Goal: Task Accomplishment & Management: Complete application form

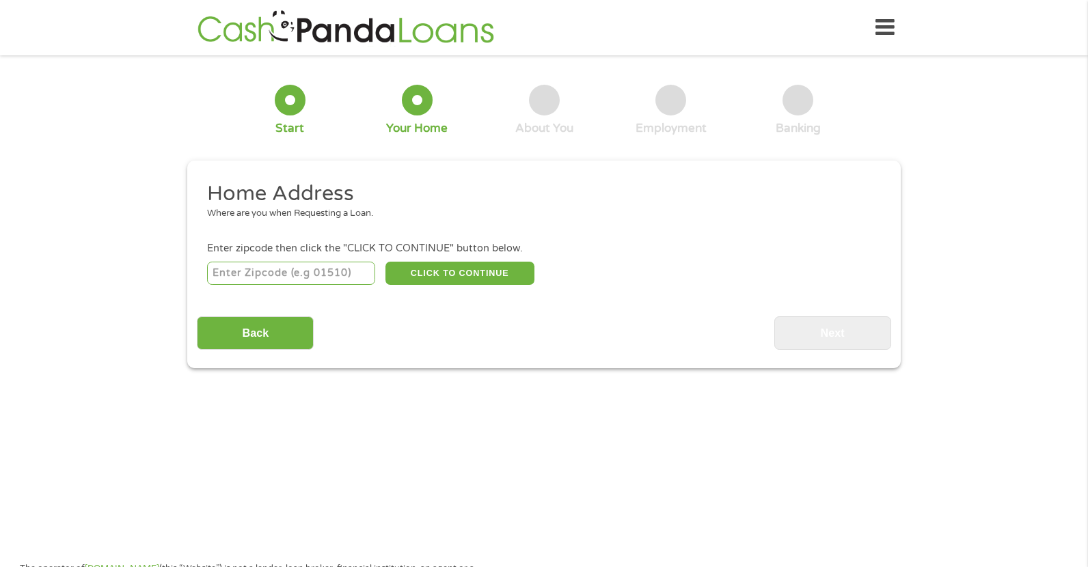
click at [268, 279] on input "number" at bounding box center [291, 273] width 169 height 23
type input "37915"
click at [428, 277] on button "CLICK TO CONTINUE" at bounding box center [459, 273] width 149 height 23
type input "37915"
type input "[GEOGRAPHIC_DATA]"
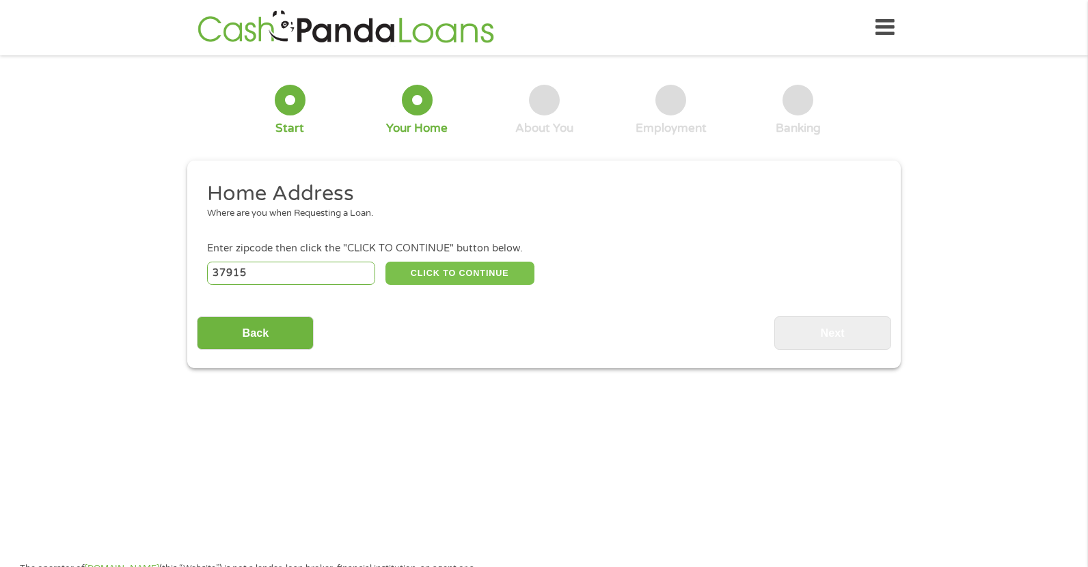
select select "[US_STATE]"
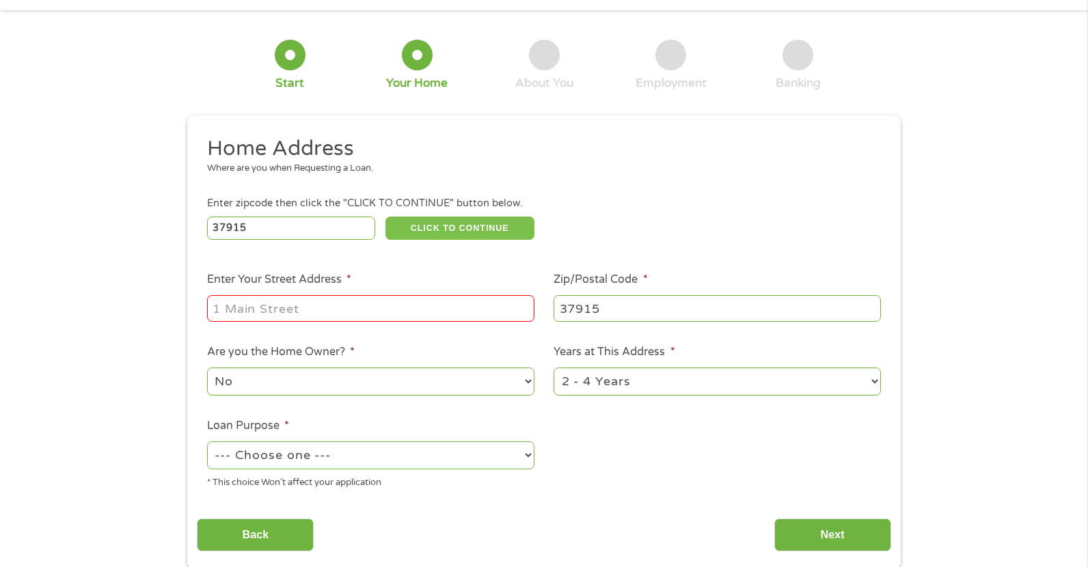
scroll to position [68, 0]
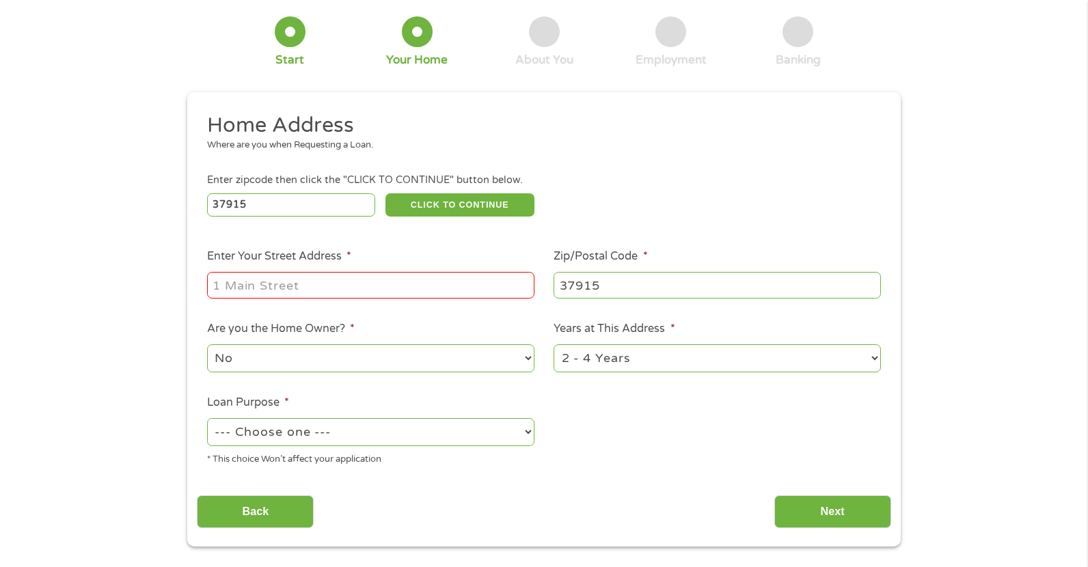
click at [282, 290] on input "Enter Your Street Address *" at bounding box center [370, 285] width 327 height 26
type input "[STREET_ADDRESS]"
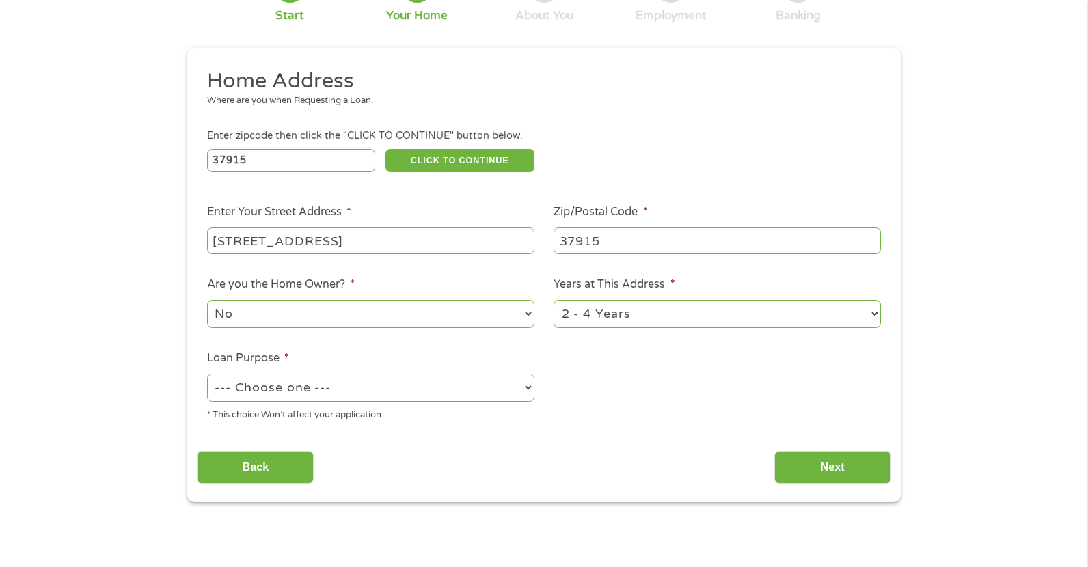
scroll to position [205, 0]
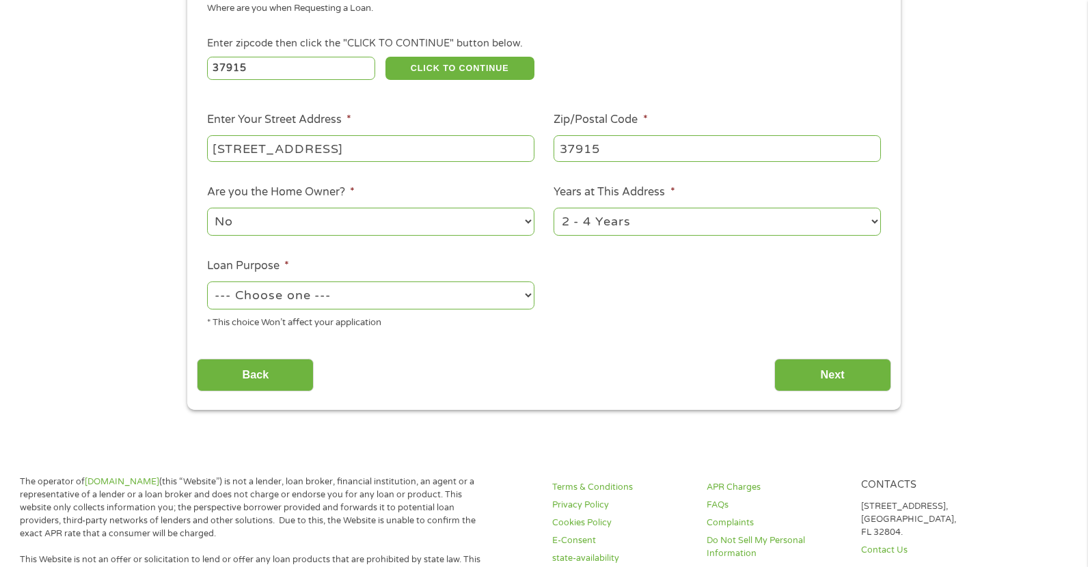
click at [659, 228] on select "1 Year or less 1 - 2 Years 2 - 4 Years Over 4 Years" at bounding box center [716, 222] width 327 height 28
select select "12months"
click at [553, 208] on select "1 Year or less 1 - 2 Years 2 - 4 Years Over 4 Years" at bounding box center [716, 222] width 327 height 28
click at [300, 301] on select "--- Choose one --- Pay Bills Debt Consolidation Home Improvement Major Purchase…" at bounding box center [370, 296] width 327 height 28
select select "paybills"
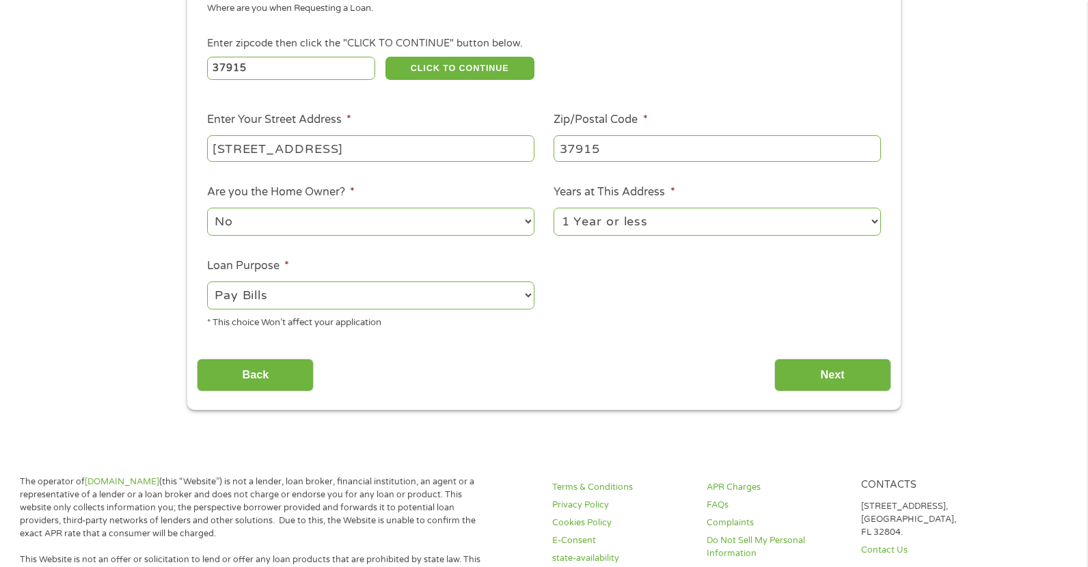
click at [207, 282] on select "--- Choose one --- Pay Bills Debt Consolidation Home Improvement Major Purchase…" at bounding box center [370, 296] width 327 height 28
click at [263, 379] on input "Back" at bounding box center [255, 375] width 117 height 33
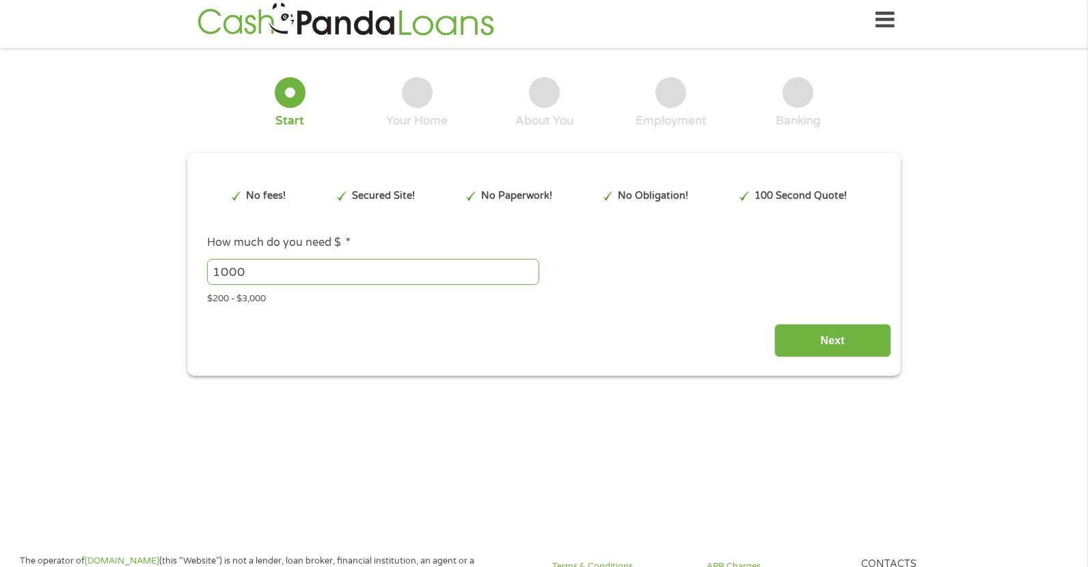
scroll to position [0, 0]
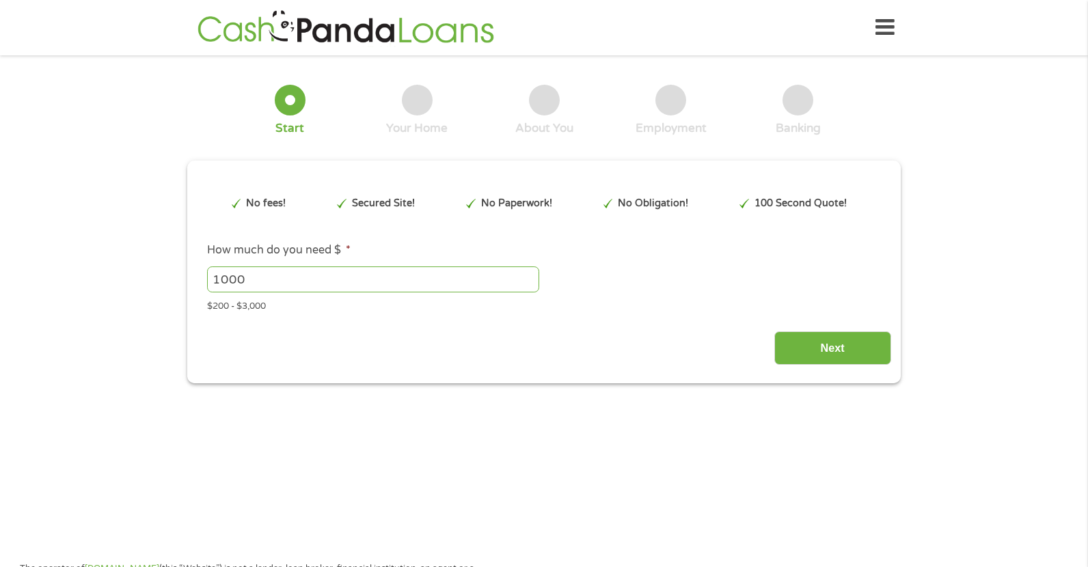
click at [301, 277] on input "1000" at bounding box center [373, 279] width 332 height 26
type input "1"
type input "250"
click at [834, 359] on input "Next" at bounding box center [832, 347] width 117 height 33
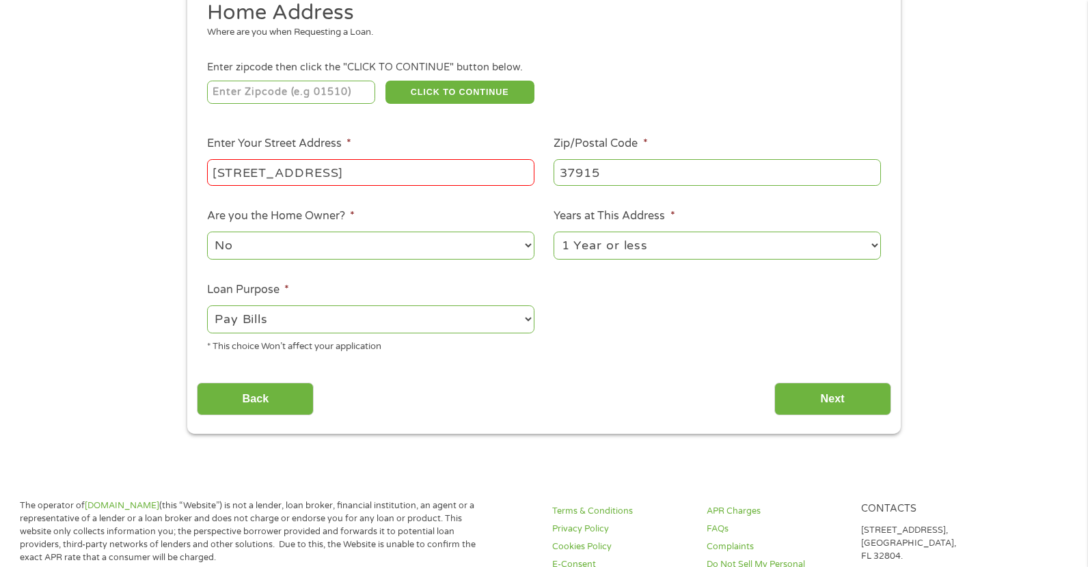
scroll to position [205, 0]
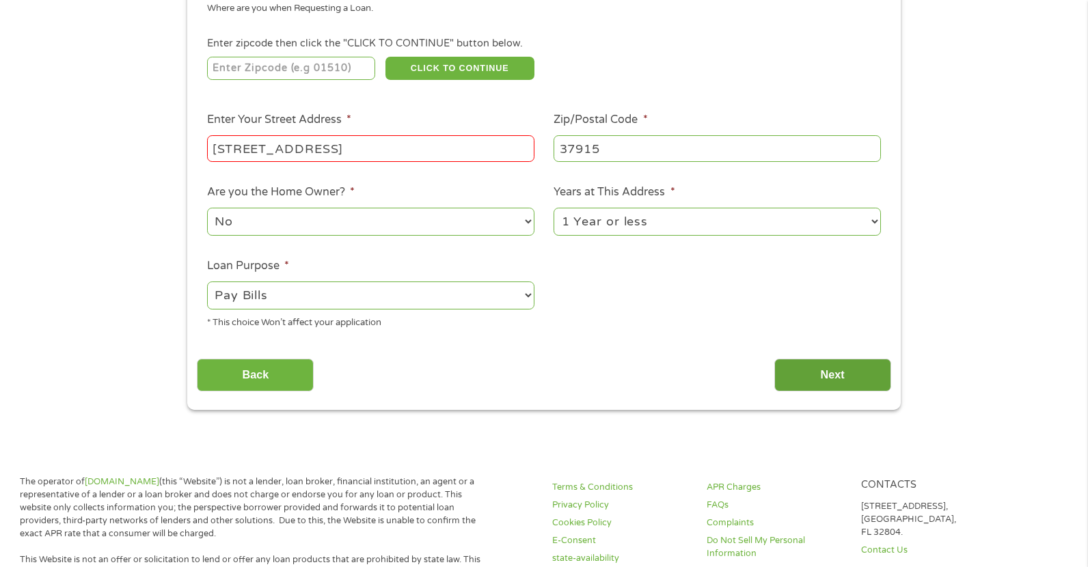
click at [835, 371] on input "Next" at bounding box center [832, 375] width 117 height 33
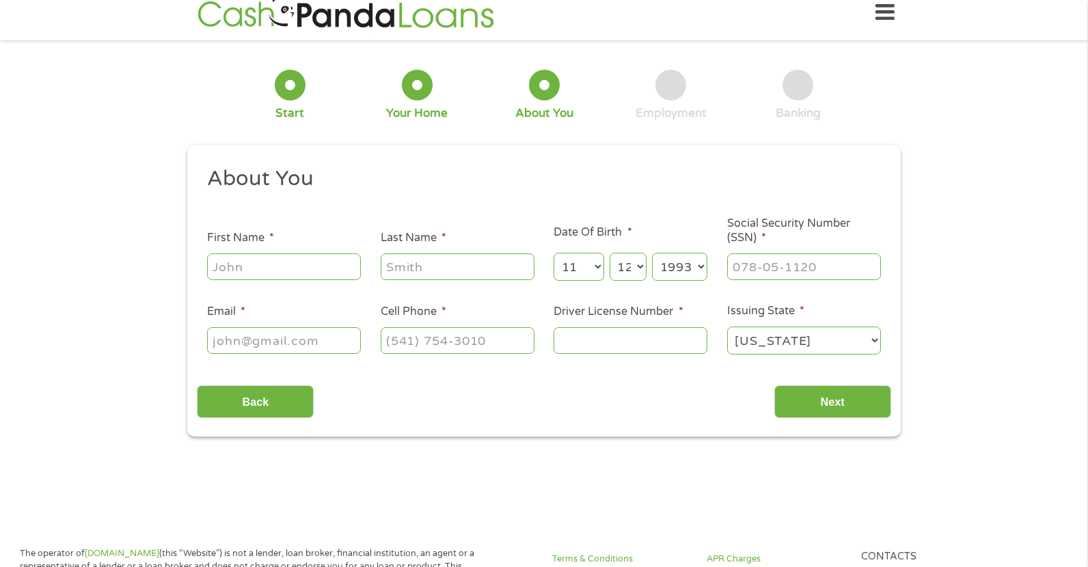
scroll to position [0, 0]
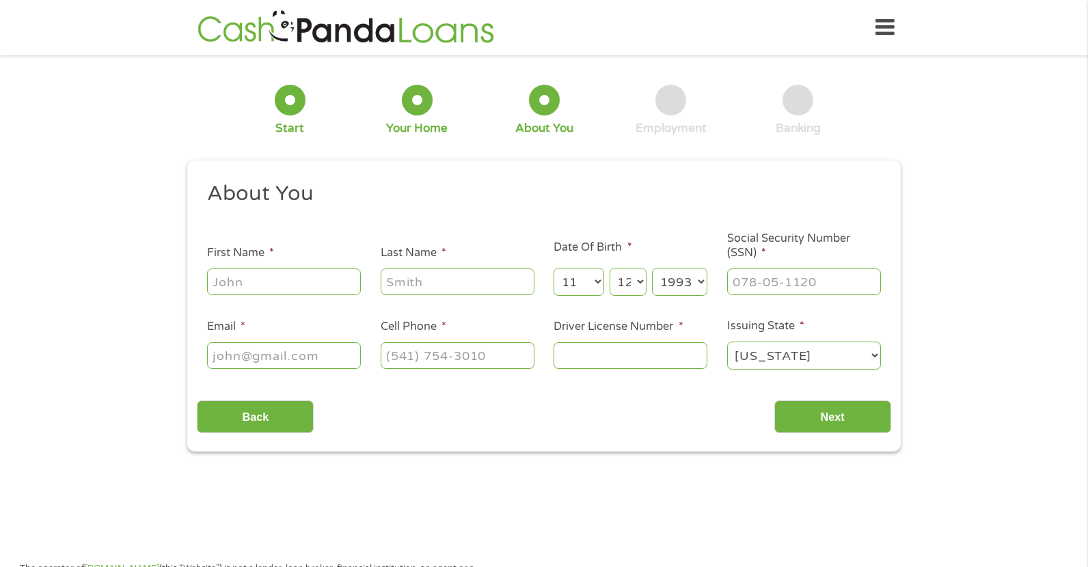
click at [298, 275] on input "First Name *" at bounding box center [284, 282] width 154 height 26
type input "[PERSON_NAME]"
type input "[EMAIL_ADDRESS][DOMAIN_NAME]"
type input "[PHONE_NUMBER]"
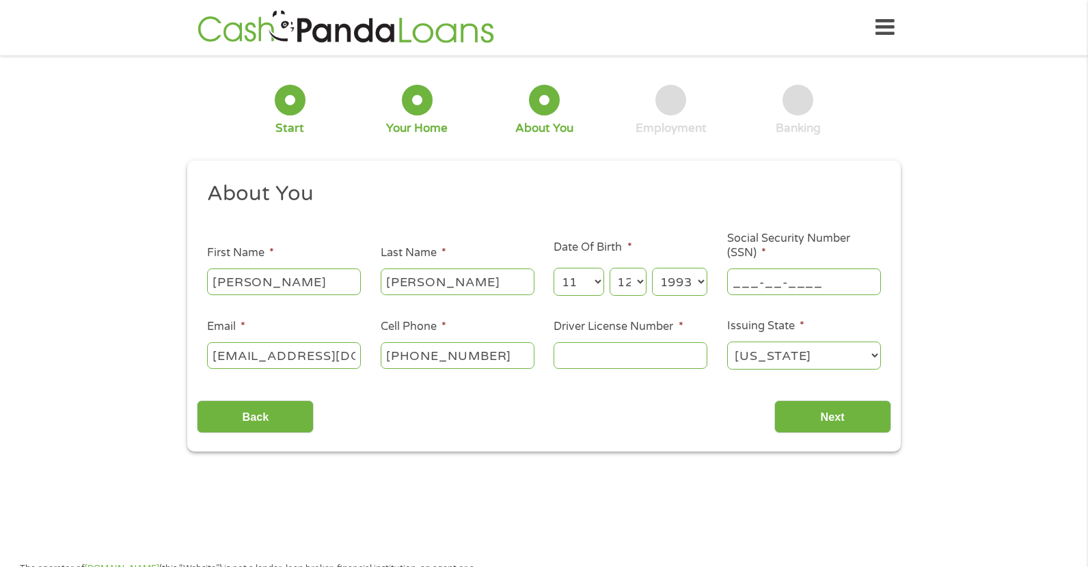
click at [781, 277] on input "___-__-____" at bounding box center [804, 282] width 154 height 26
type input "415-75-0093"
click at [573, 359] on input "Driver License Number *" at bounding box center [630, 355] width 154 height 26
type input "121040166"
click at [843, 418] on input "Next" at bounding box center [832, 416] width 117 height 33
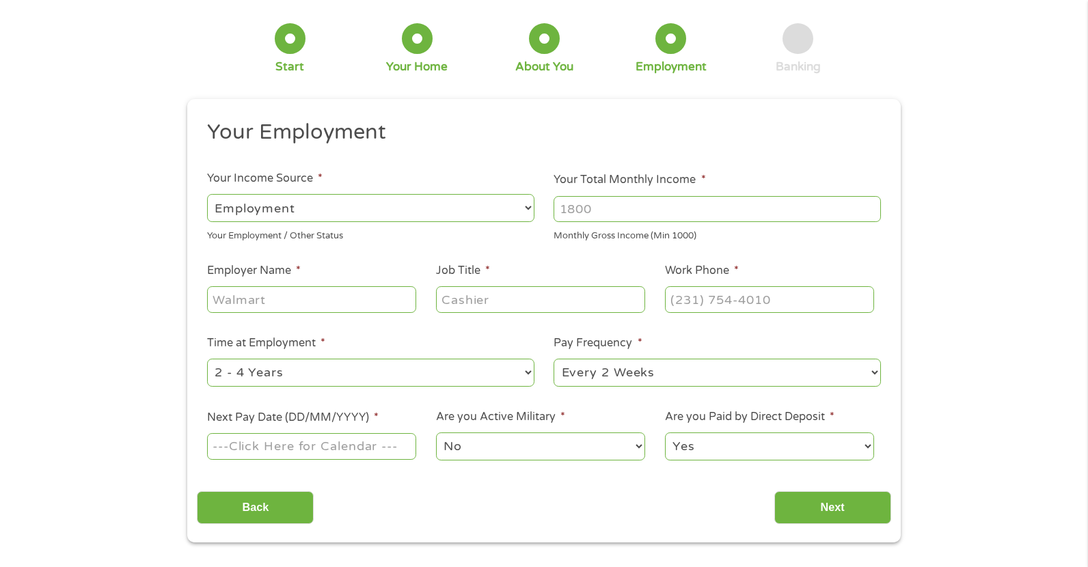
scroll to position [68, 0]
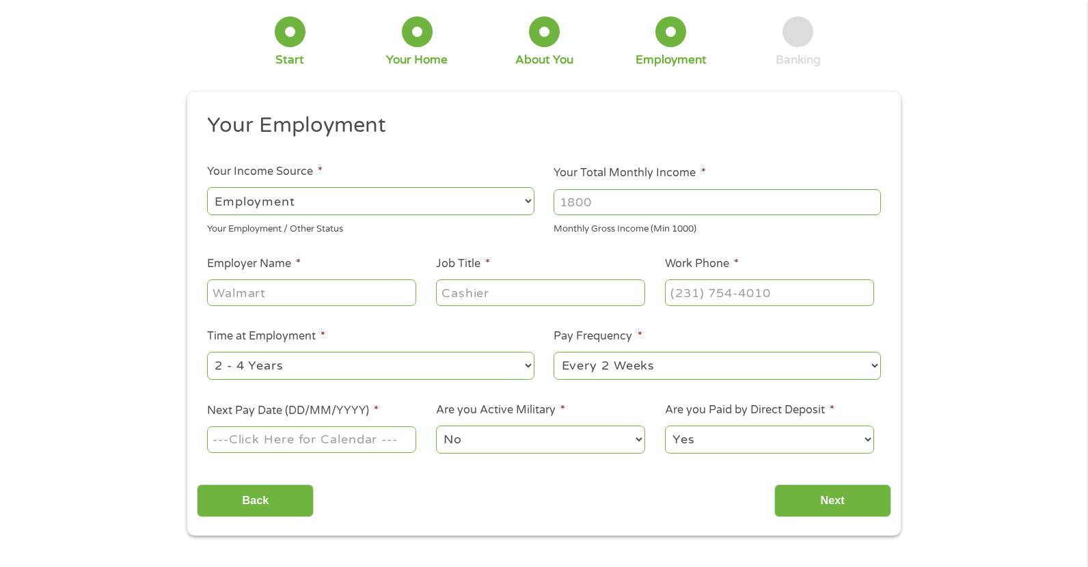
click at [225, 302] on input "Employer Name *" at bounding box center [311, 292] width 209 height 26
type input "Team health"
type input "patient rep"
type input "[PHONE_NUMBER]"
click at [268, 368] on select "--- Choose one --- 1 Year or less 1 - 2 Years 2 - 4 Years Over 4 Years" at bounding box center [370, 366] width 327 height 28
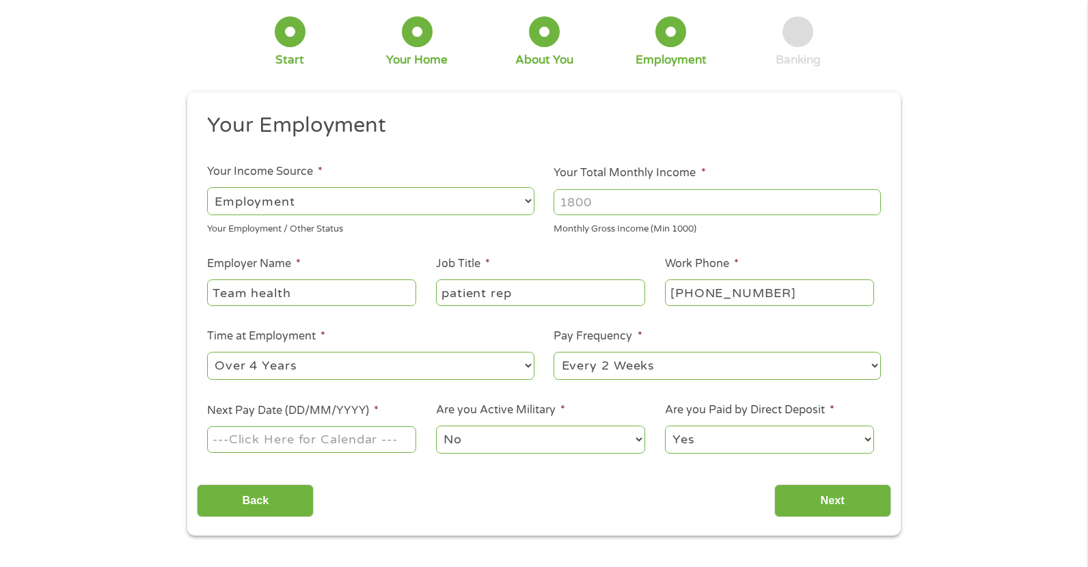
click at [207, 352] on select "--- Choose one --- 1 Year or less 1 - 2 Years 2 - 4 Years Over 4 Years" at bounding box center [370, 366] width 327 height 28
click at [299, 351] on div "--- Choose one --- 1 Year or less 1 - 2 Years 2 - 4 Years Over 4 Years" at bounding box center [370, 366] width 327 height 33
drag, startPoint x: 296, startPoint y: 364, endPoint x: 289, endPoint y: 380, distance: 17.1
click at [296, 364] on select "--- Choose one --- 1 Year or less 1 - 2 Years 2 - 4 Years Over 4 Years" at bounding box center [370, 366] width 327 height 28
select select "36months"
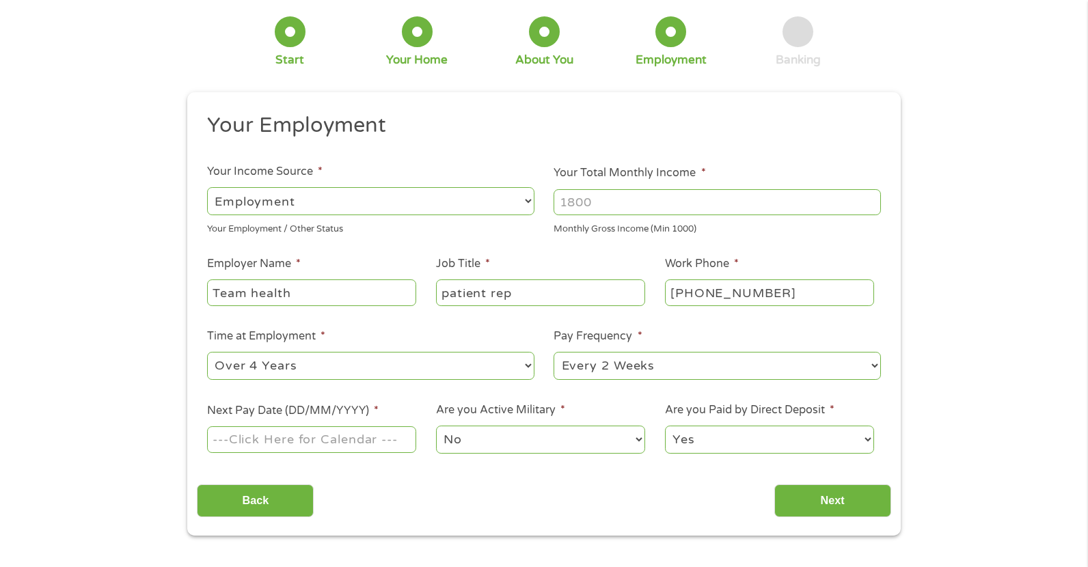
click at [207, 352] on select "--- Choose one --- 1 Year or less 1 - 2 Years 2 - 4 Years Over 4 Years" at bounding box center [370, 366] width 327 height 28
click at [604, 368] on select "--- Choose one --- Every 2 Weeks Every Week Monthly Semi-Monthly" at bounding box center [716, 366] width 327 height 28
click at [443, 387] on ul "Your Employment Your Income Source * --- Choose one --- Employment [DEMOGRAPHIC…" at bounding box center [544, 289] width 694 height 354
click at [277, 444] on input "Next Pay Date (DD/MM/YYYY) *" at bounding box center [311, 439] width 209 height 26
click at [327, 439] on input "Next Pay Date (DD/MM/YYYY) *" at bounding box center [311, 439] width 209 height 26
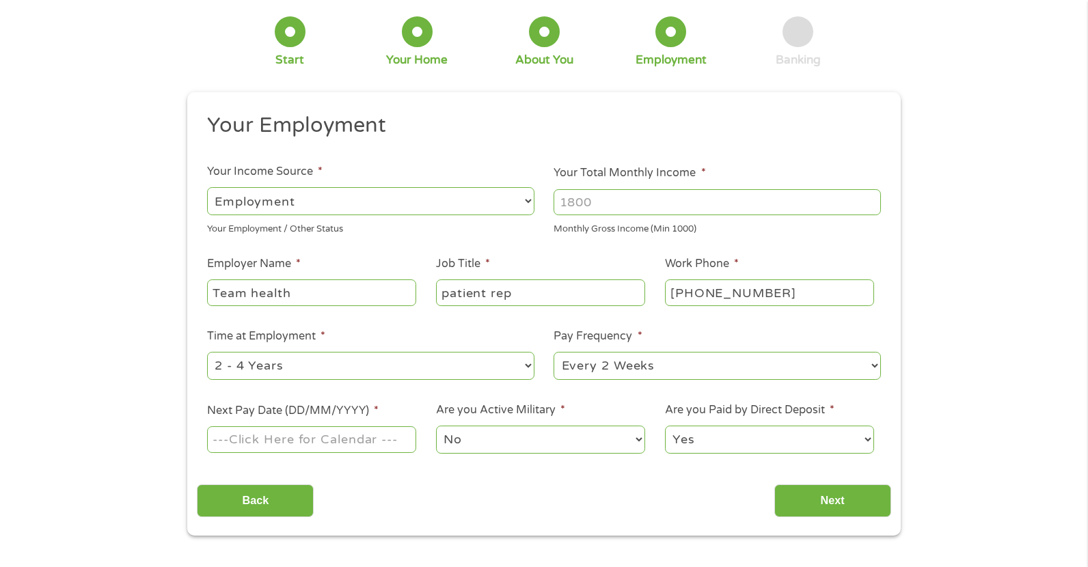
click at [248, 441] on input "Next Pay Date (DD/MM/YYYY) *" at bounding box center [311, 439] width 209 height 26
click at [265, 435] on input "Next Pay Date (DD/MM/YYYY) *" at bounding box center [311, 439] width 209 height 26
click at [364, 437] on input "Next Pay Date (DD/MM/YYYY) *" at bounding box center [311, 439] width 209 height 26
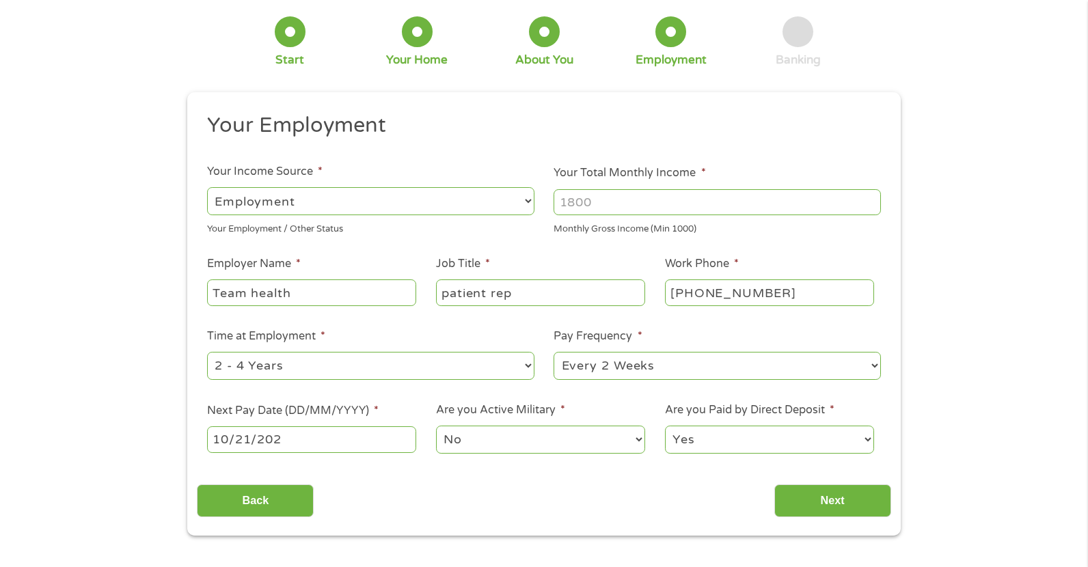
type input "[DATE]"
drag, startPoint x: 357, startPoint y: 438, endPoint x: 176, endPoint y: 412, distance: 182.3
click at [184, 412] on div "1 Start 2 Your Home 3 About You 4 Employment 5 Banking 6 This field is hidden w…" at bounding box center [544, 266] width 738 height 539
type input "1"
type input "[DATE]"
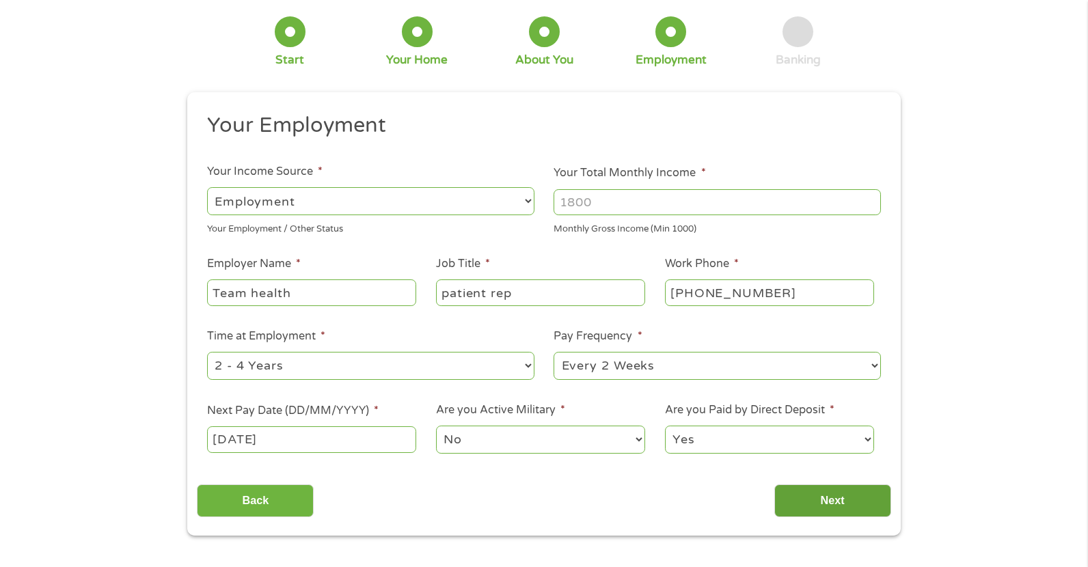
click at [812, 502] on input "Next" at bounding box center [832, 500] width 117 height 33
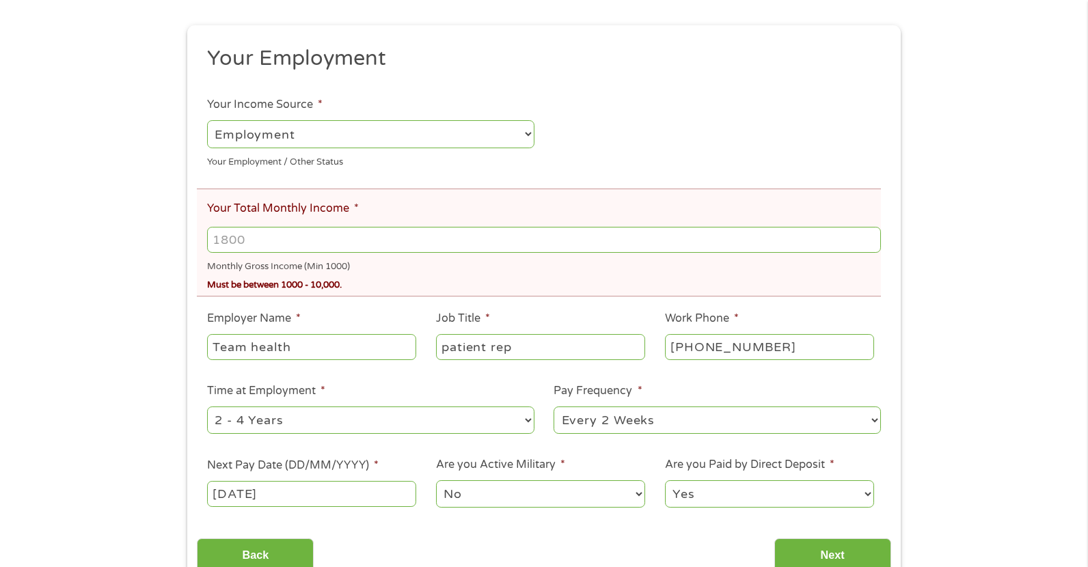
scroll to position [205, 0]
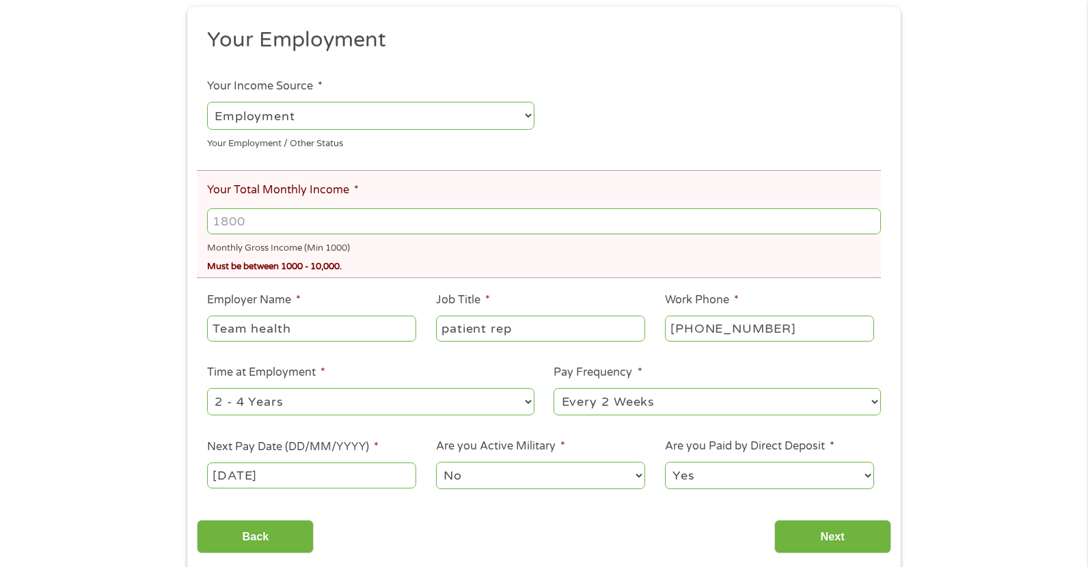
click at [262, 227] on input "Your Total Monthly Income *" at bounding box center [544, 221] width 674 height 26
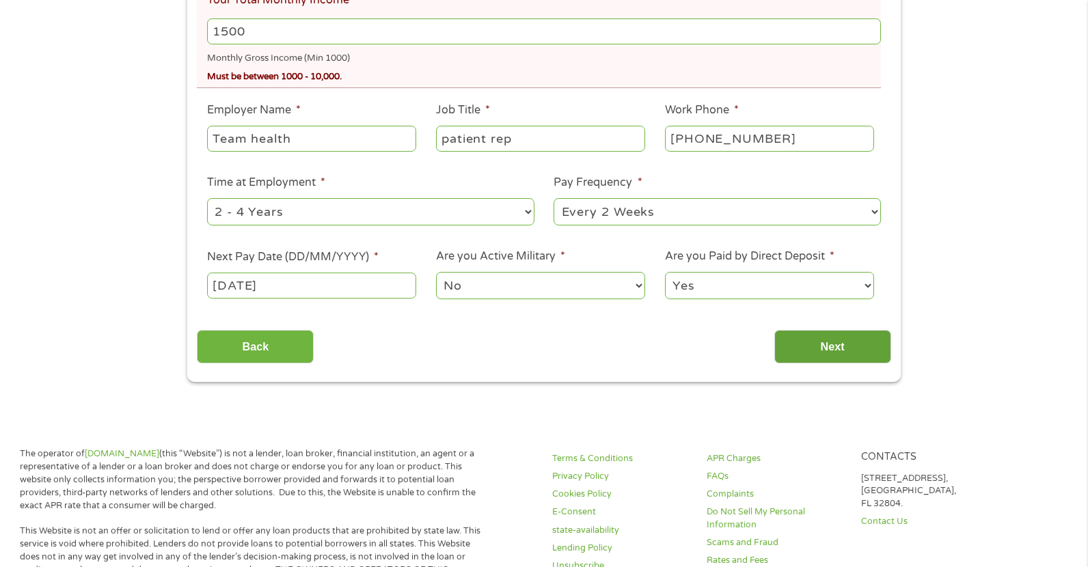
scroll to position [410, 0]
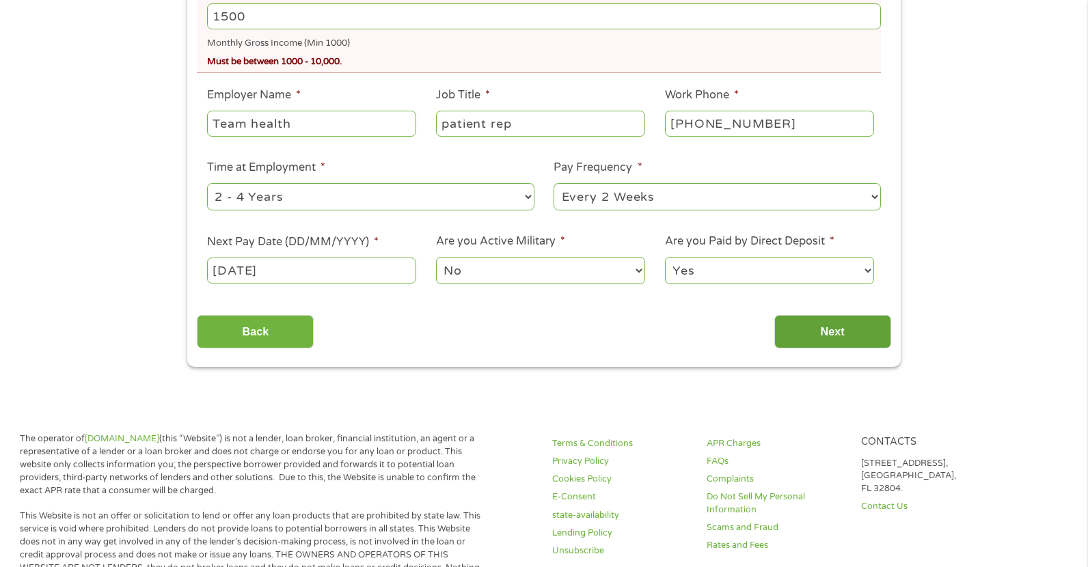
type input "1500"
click at [809, 347] on input "Next" at bounding box center [832, 331] width 117 height 33
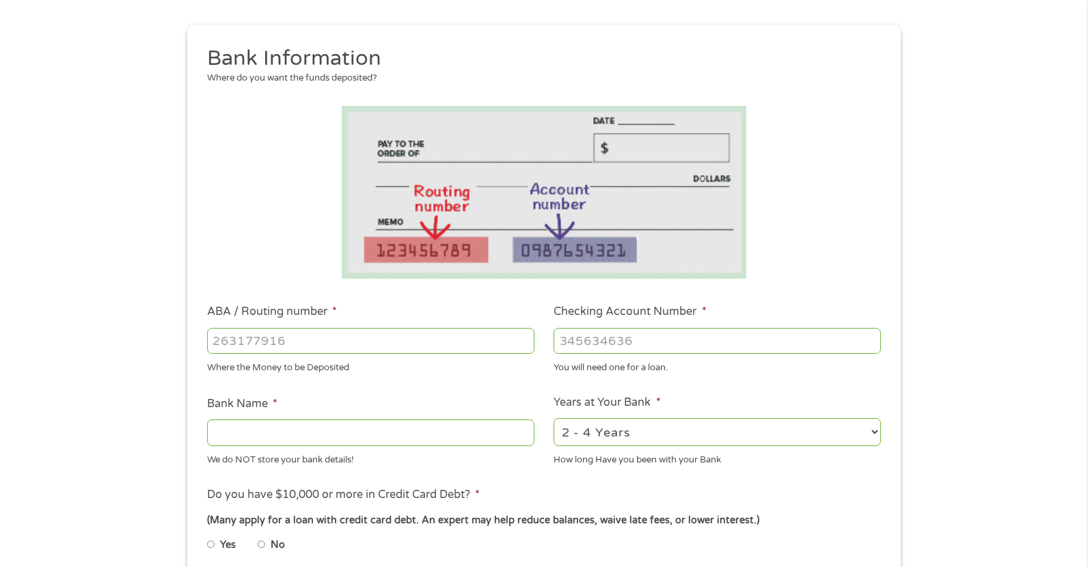
scroll to position [137, 0]
click at [279, 348] on input "ABA / Routing number *" at bounding box center [370, 340] width 327 height 26
type input "041215663"
type input "[PERSON_NAME] BANK"
type input "041215663"
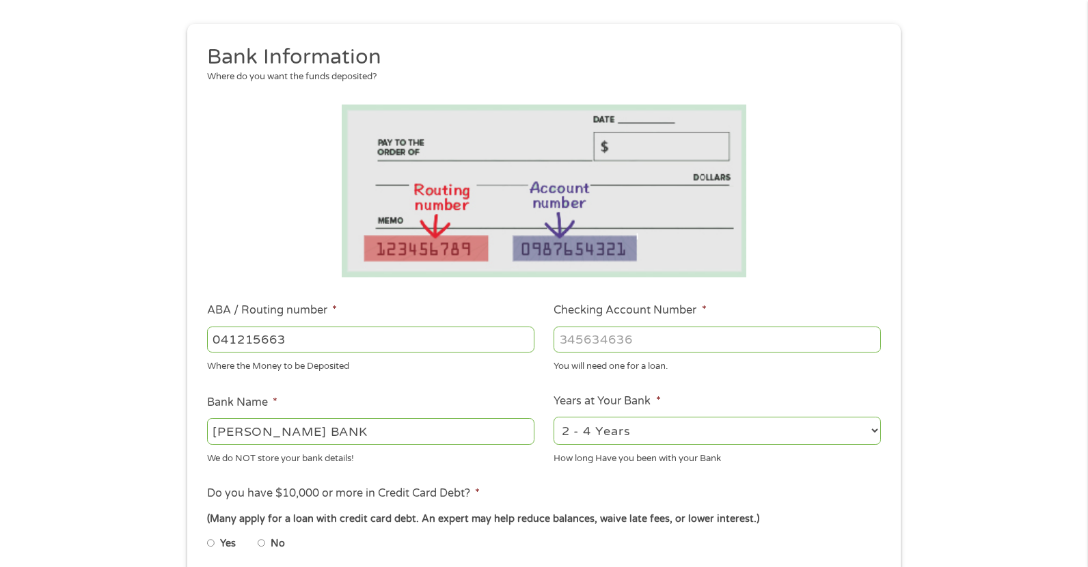
click at [582, 336] on input "Checking Account Number *" at bounding box center [716, 340] width 327 height 26
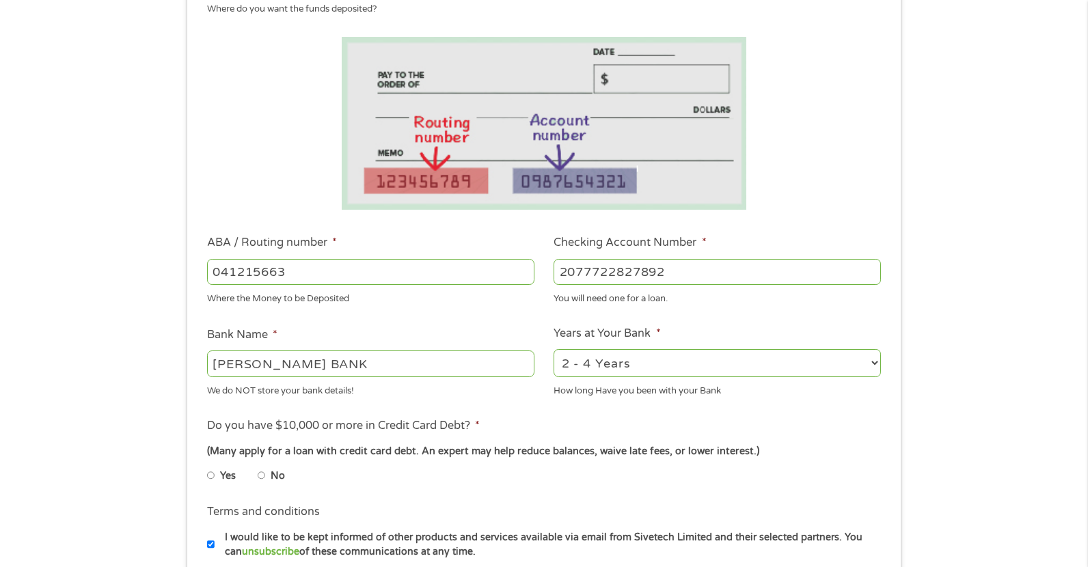
scroll to position [342, 0]
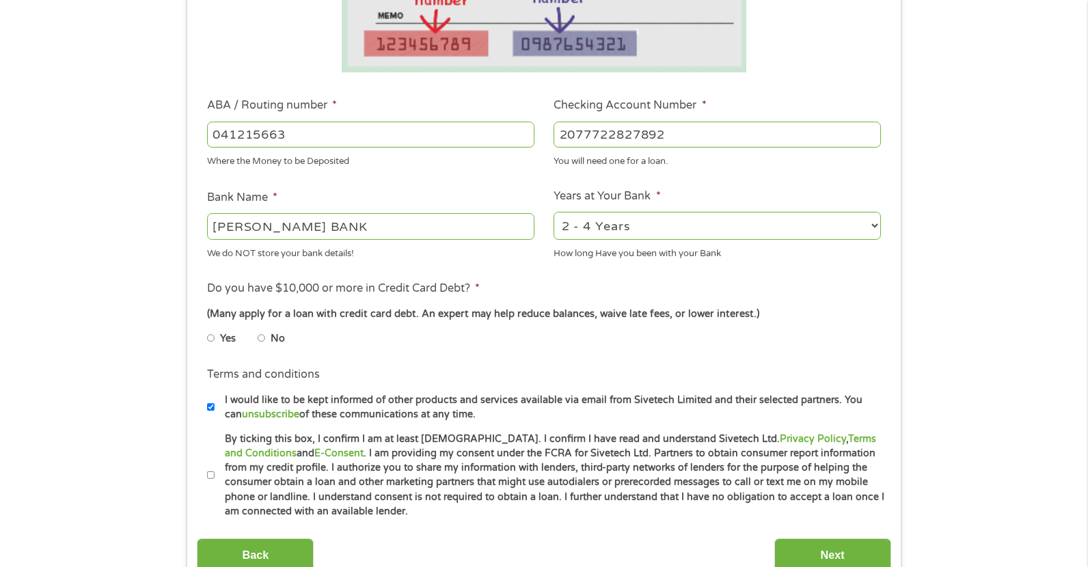
type input "2077722827892"
click at [267, 336] on li "No" at bounding box center [282, 338] width 49 height 27
click at [258, 338] on input "No" at bounding box center [262, 338] width 8 height 22
radio input "true"
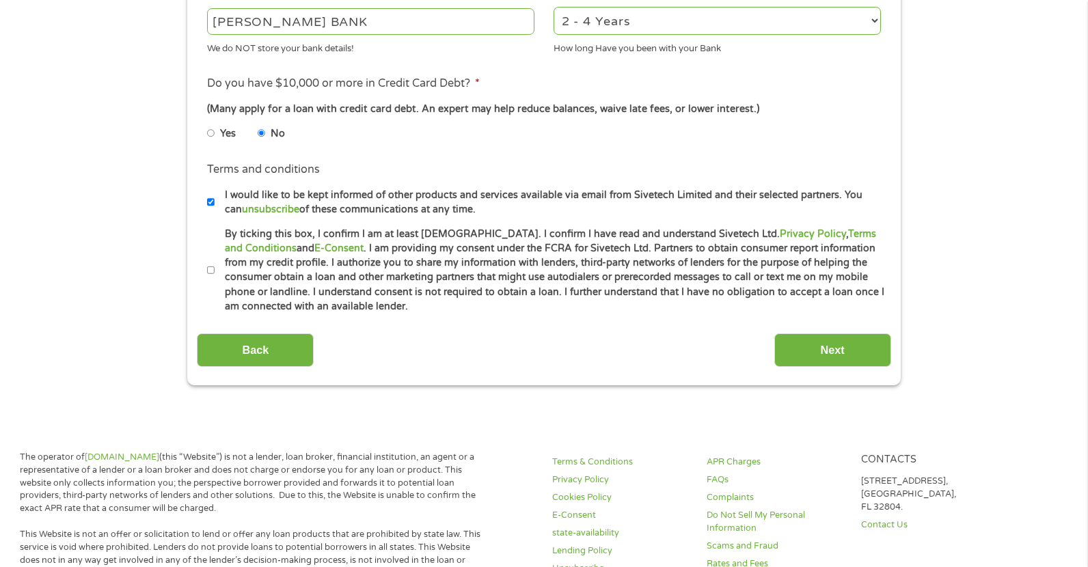
click at [215, 266] on label "By ticking this box, I confirm I am at least [DEMOGRAPHIC_DATA]. I confirm I ha…" at bounding box center [550, 270] width 670 height 87
click at [215, 266] on input "By ticking this box, I confirm I am at least [DEMOGRAPHIC_DATA]. I confirm I ha…" at bounding box center [211, 271] width 8 height 22
checkbox input "true"
click at [822, 343] on input "Next" at bounding box center [832, 349] width 117 height 33
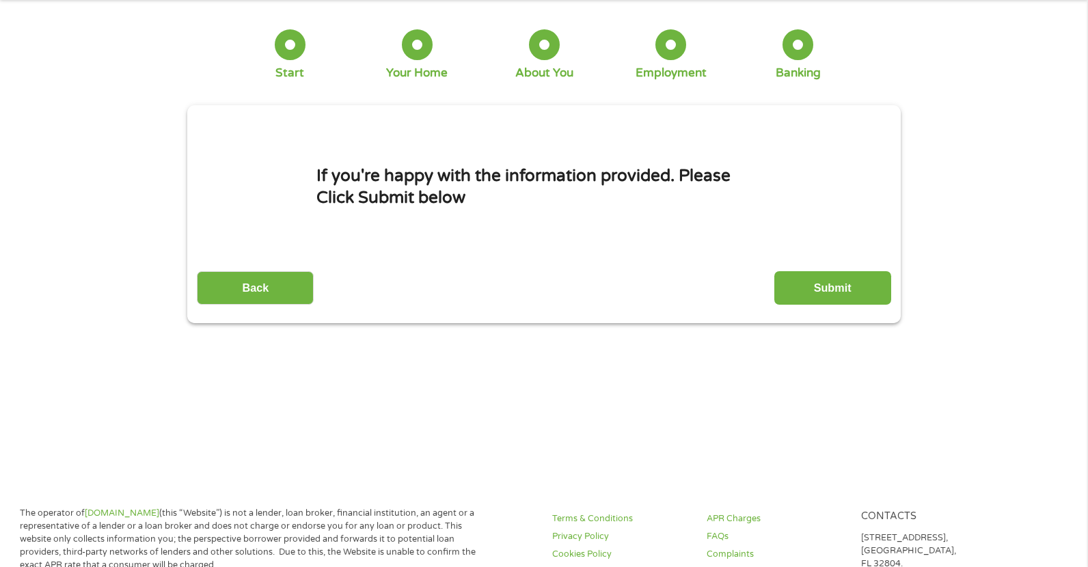
scroll to position [0, 0]
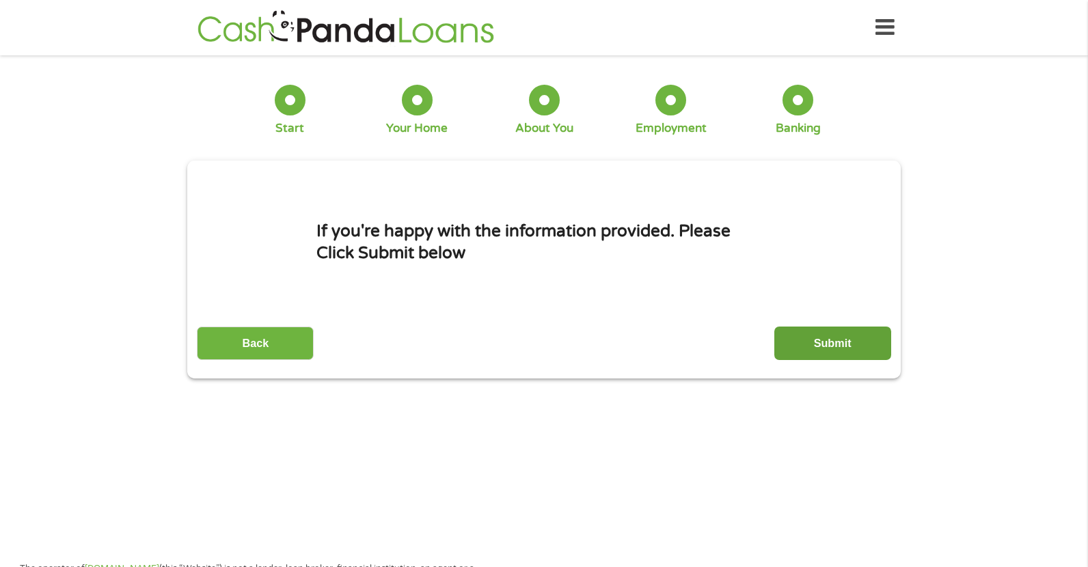
click at [826, 357] on input "Submit" at bounding box center [832, 343] width 117 height 33
